Goal: Complete application form: Complete application form

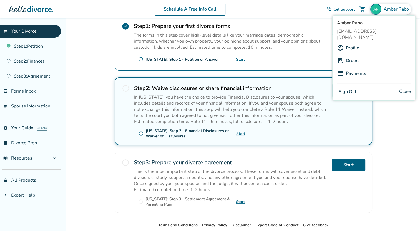
click at [250, 66] on div "check_circle Step 1 : Prepare your first divorce forms The forms in this step c…" at bounding box center [244, 43] width 258 height 55
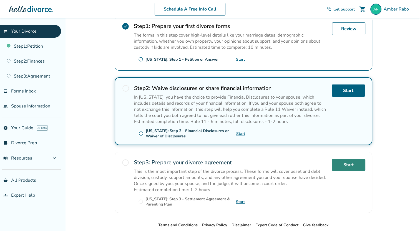
click at [343, 159] on link "Start" at bounding box center [348, 165] width 33 height 12
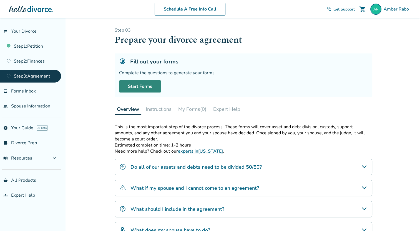
drag, startPoint x: 343, startPoint y: 159, endPoint x: 150, endPoint y: 89, distance: 205.2
click at [150, 89] on link "Start Forms" at bounding box center [140, 86] width 42 height 12
click at [9, 2] on div "Schedule A Free Info Call [PERSON_NAME] shopping_cart phone_in_talk Get Support…" at bounding box center [209, 9] width 411 height 22
click at [137, 82] on link "Continue Forms" at bounding box center [144, 86] width 50 height 12
